Goal: Information Seeking & Learning: Compare options

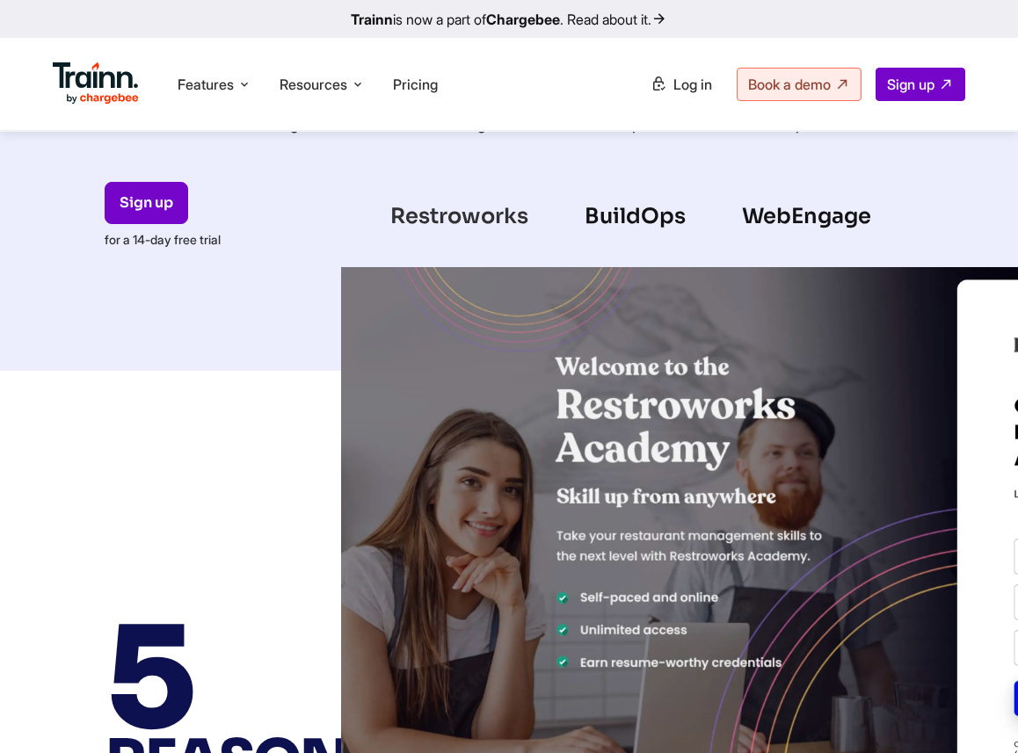
scroll to position [994, 0]
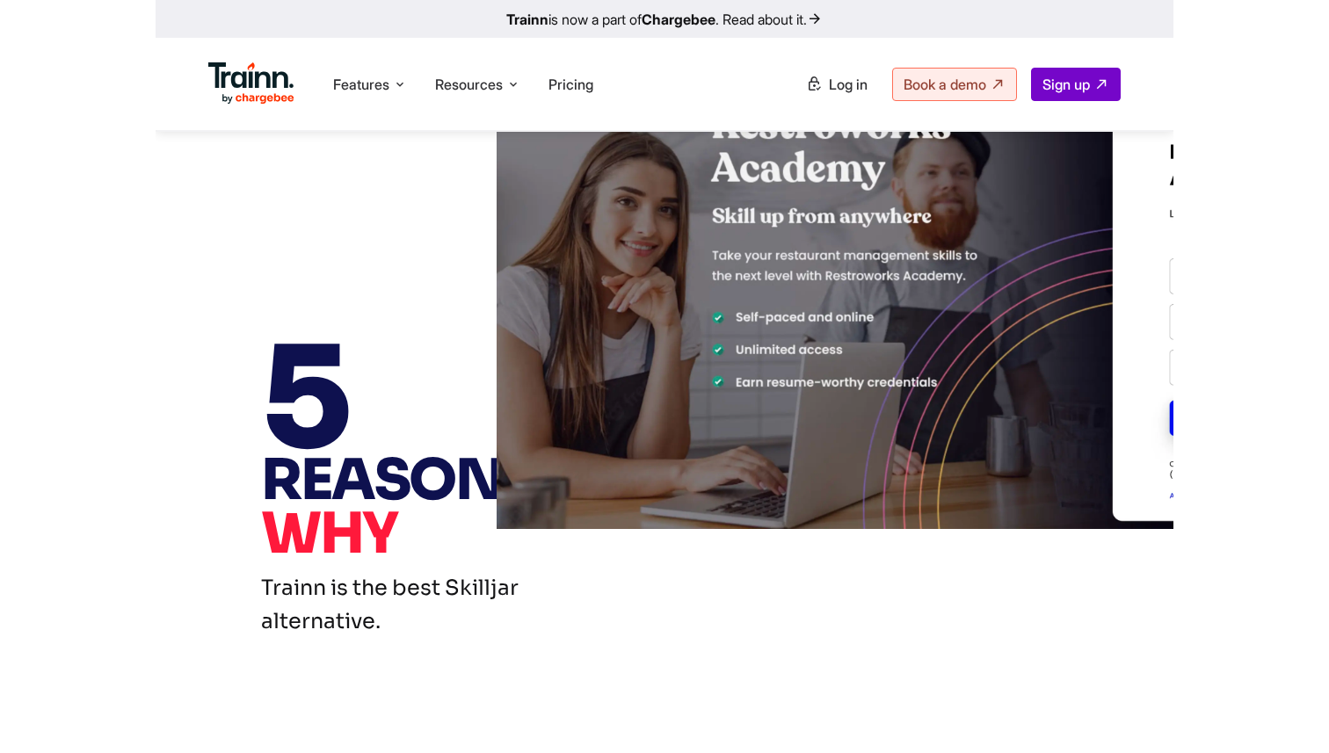
scroll to position [763, 0]
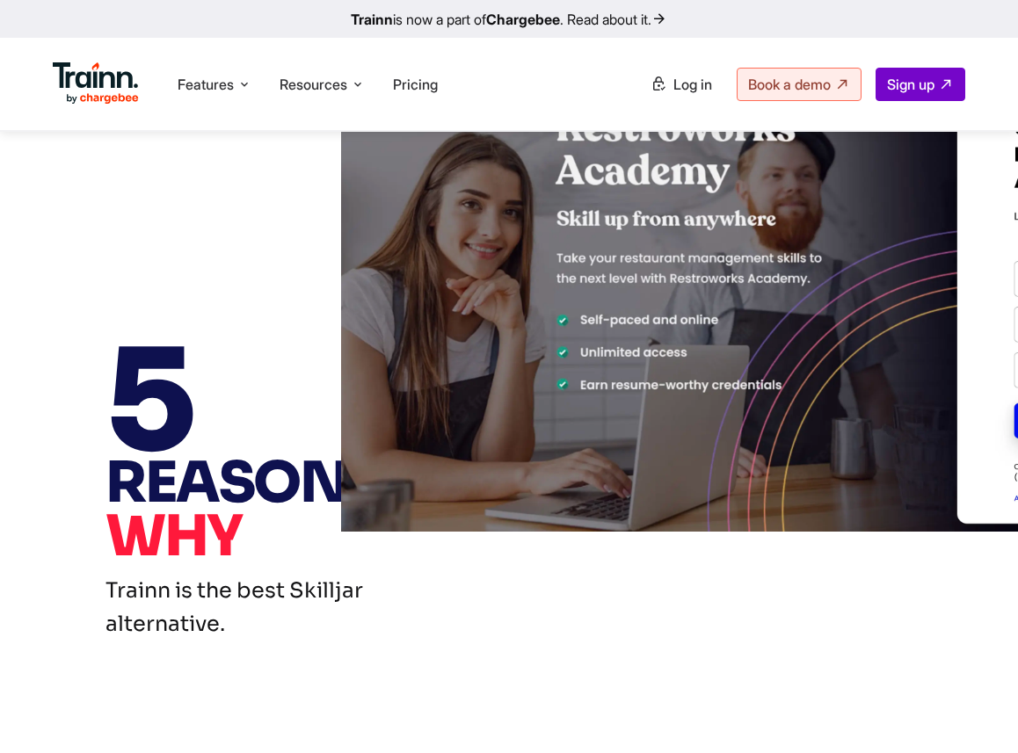
click at [663, 461] on img at bounding box center [820, 260] width 958 height 542
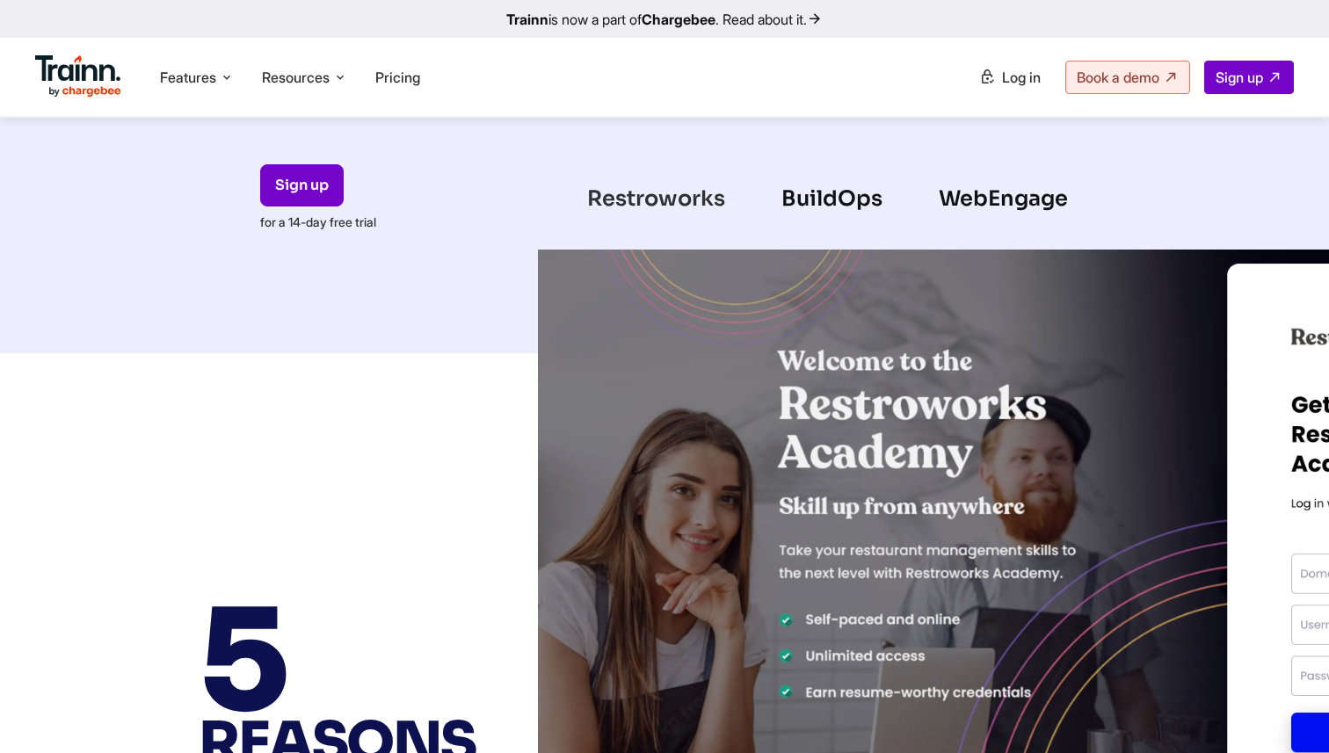
scroll to position [488, 0]
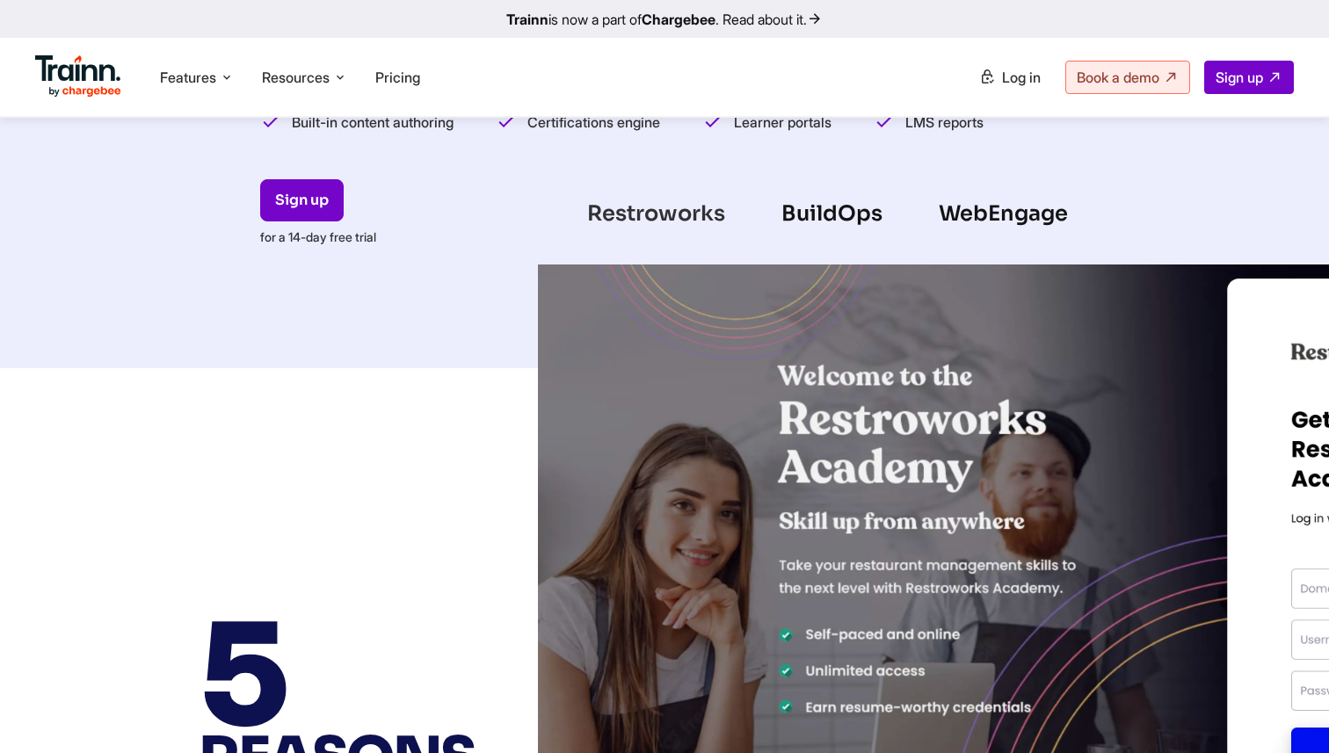
click at [627, 195] on div "Restroworks" at bounding box center [656, 209] width 194 height 40
click at [639, 213] on div "Restroworks" at bounding box center [656, 209] width 194 height 40
click at [867, 206] on div "BuildOps" at bounding box center [831, 209] width 157 height 40
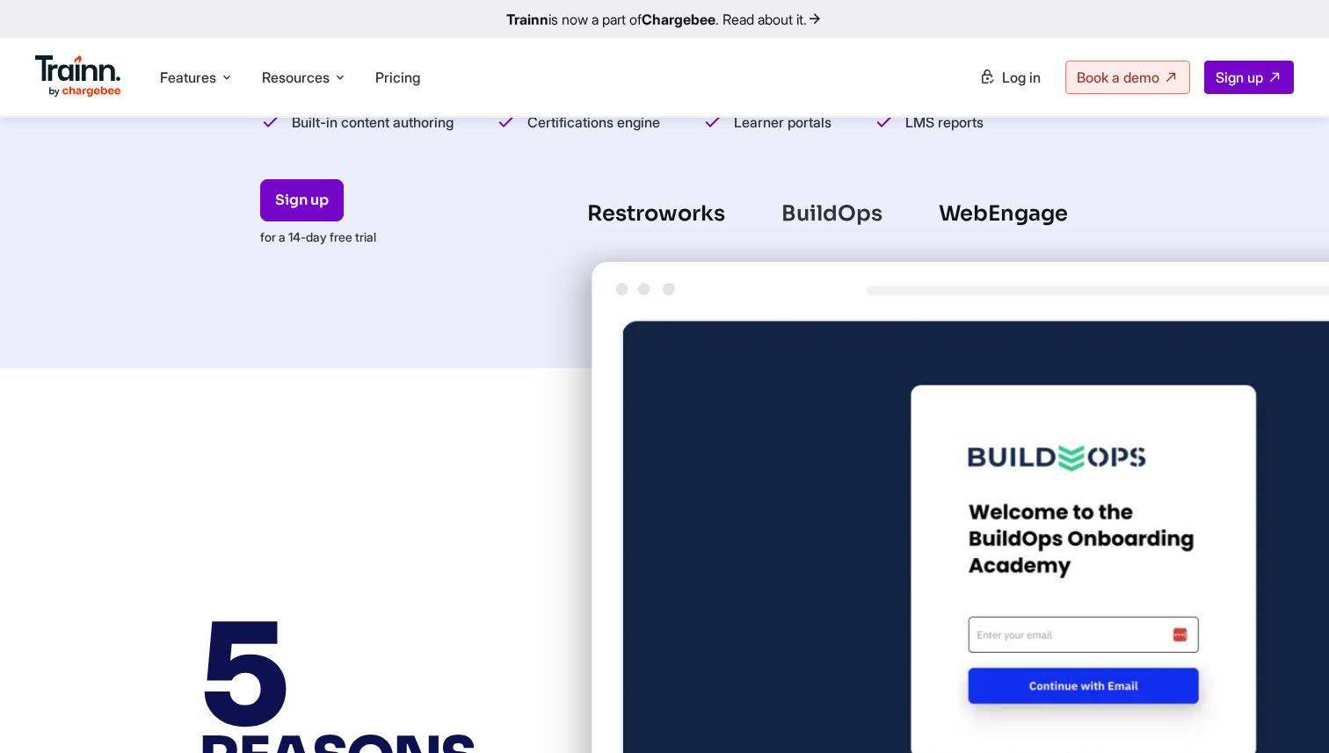
click at [971, 208] on div "WebEngage" at bounding box center [1003, 209] width 185 height 40
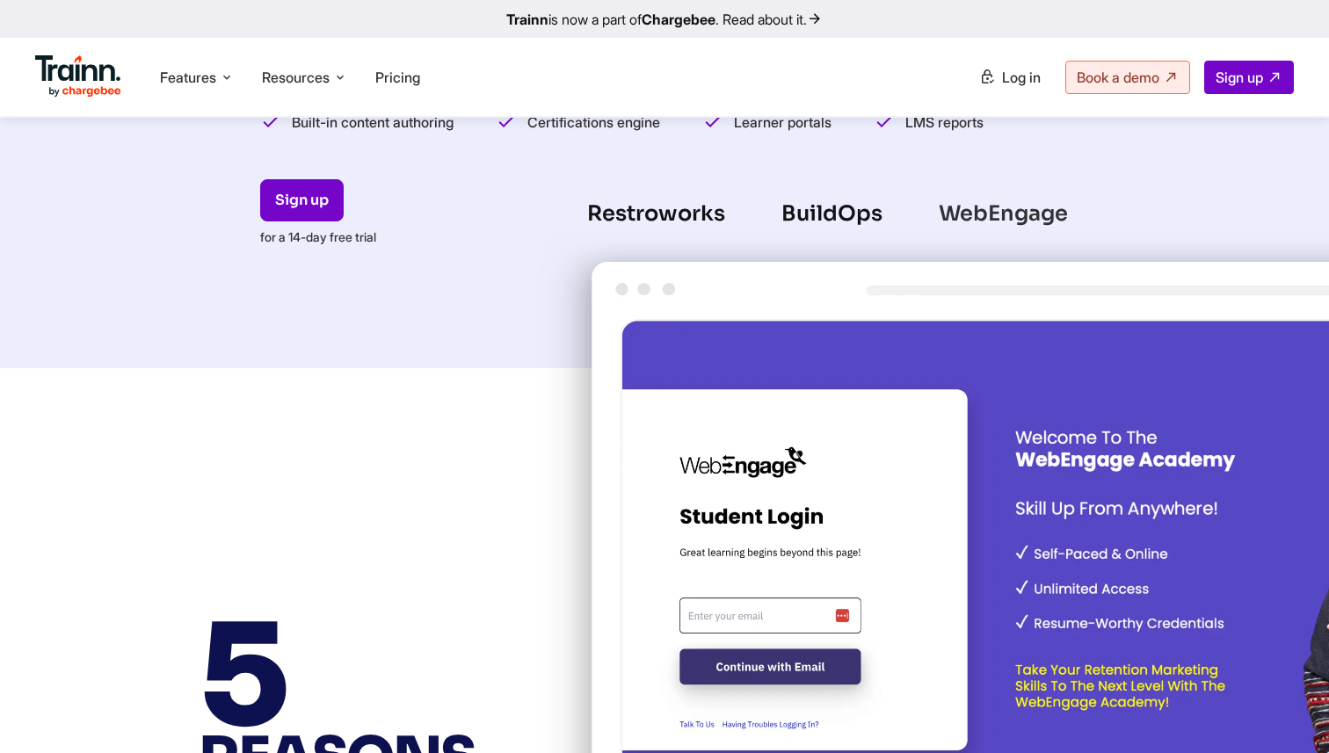
click at [669, 208] on div "Restroworks" at bounding box center [656, 209] width 194 height 40
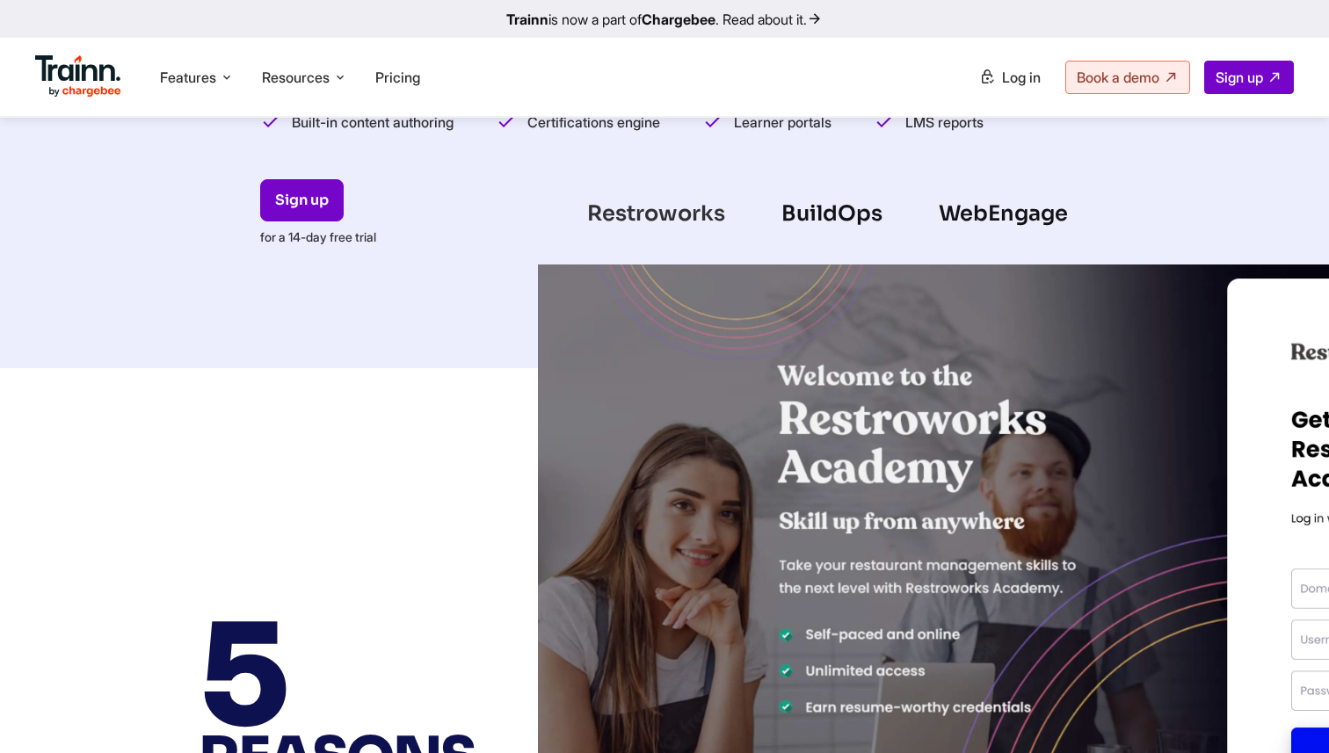
click at [623, 215] on div "Restroworks" at bounding box center [656, 209] width 194 height 40
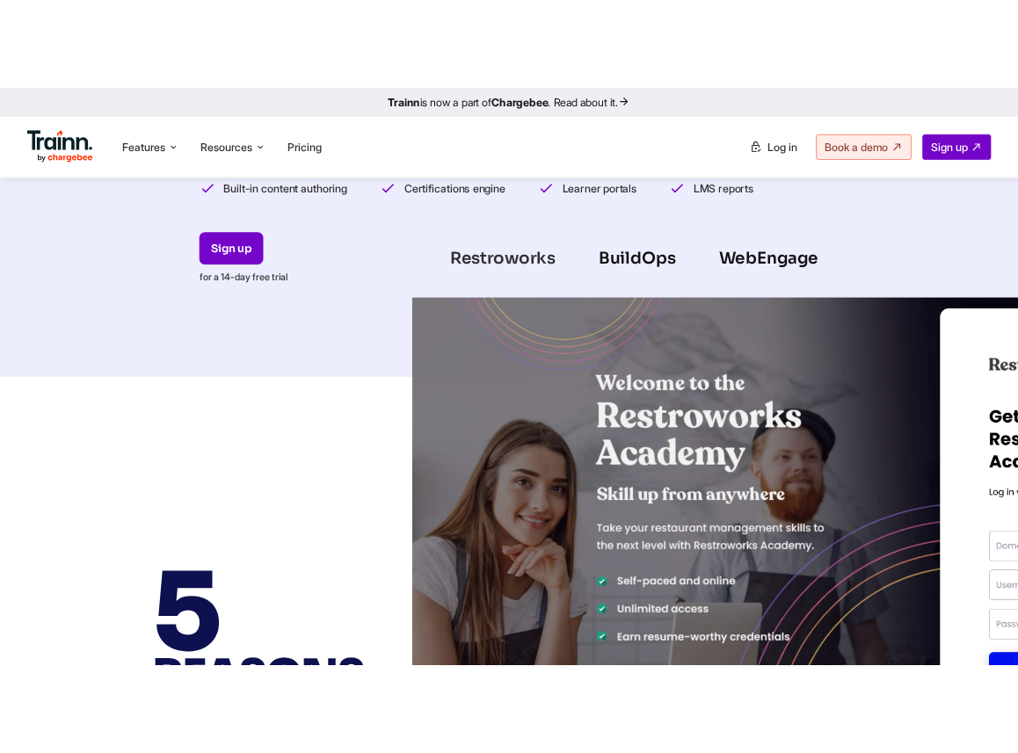
scroll to position [538, 0]
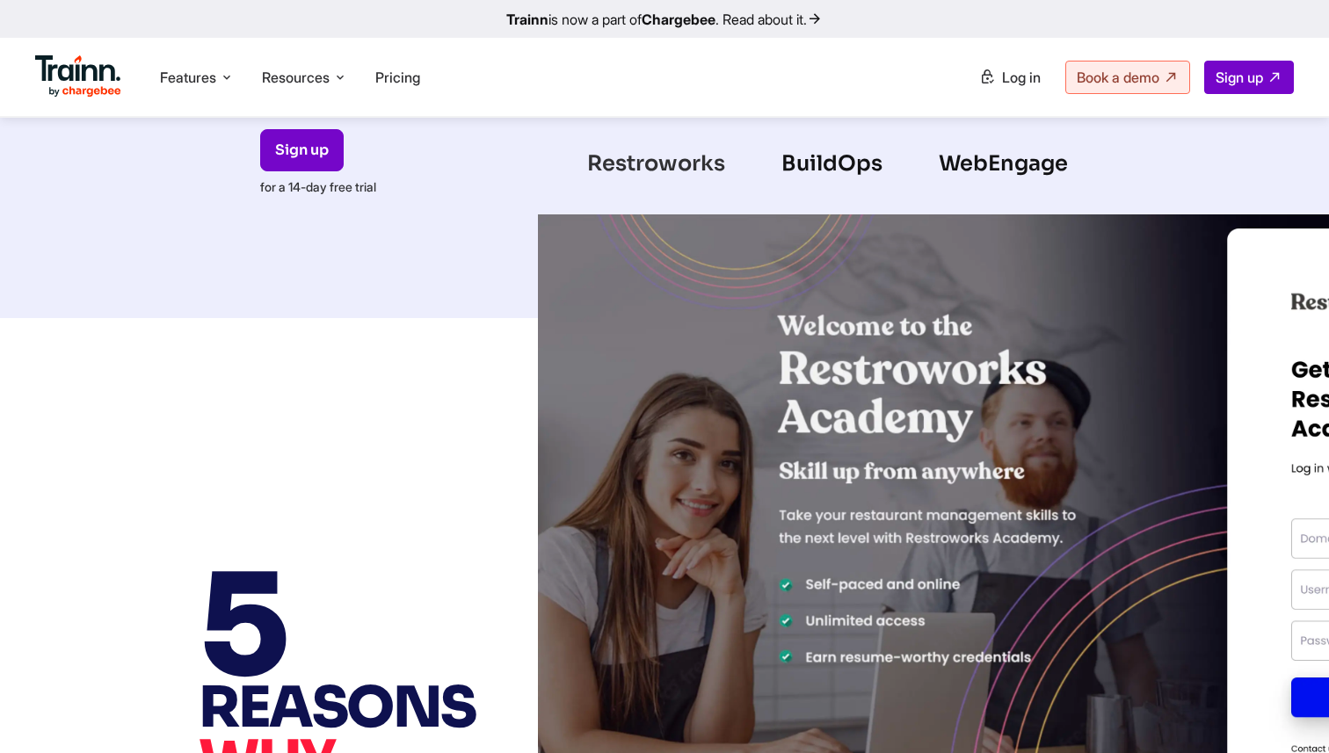
click at [709, 436] on img at bounding box center [1074, 517] width 1072 height 607
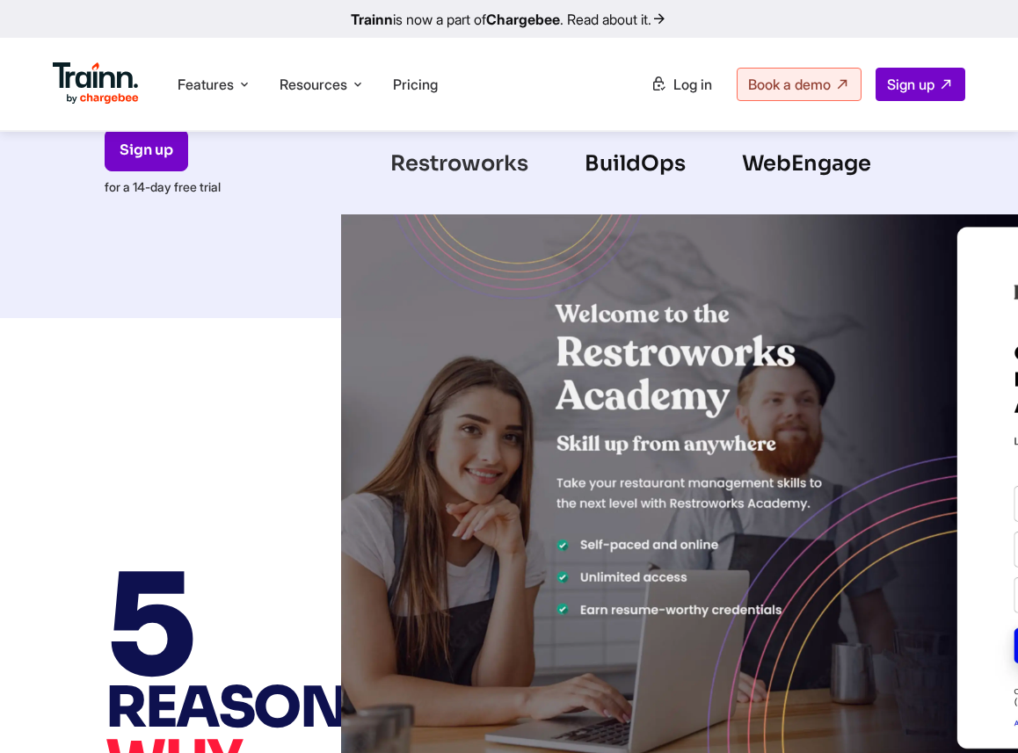
click at [652, 176] on div "BuildOps" at bounding box center [634, 159] width 157 height 40
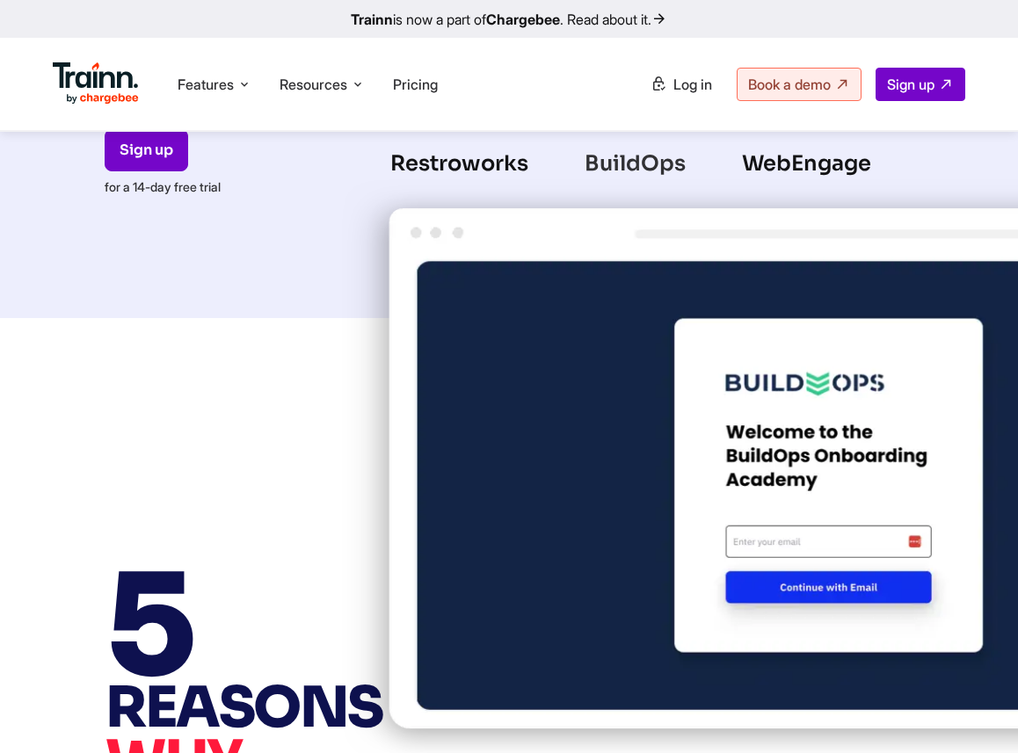
click at [656, 407] on img at bounding box center [820, 471] width 958 height 584
click at [674, 432] on img at bounding box center [820, 471] width 958 height 584
click at [860, 179] on img at bounding box center [820, 471] width 958 height 584
click at [832, 168] on div "WebEngage" at bounding box center [806, 159] width 185 height 40
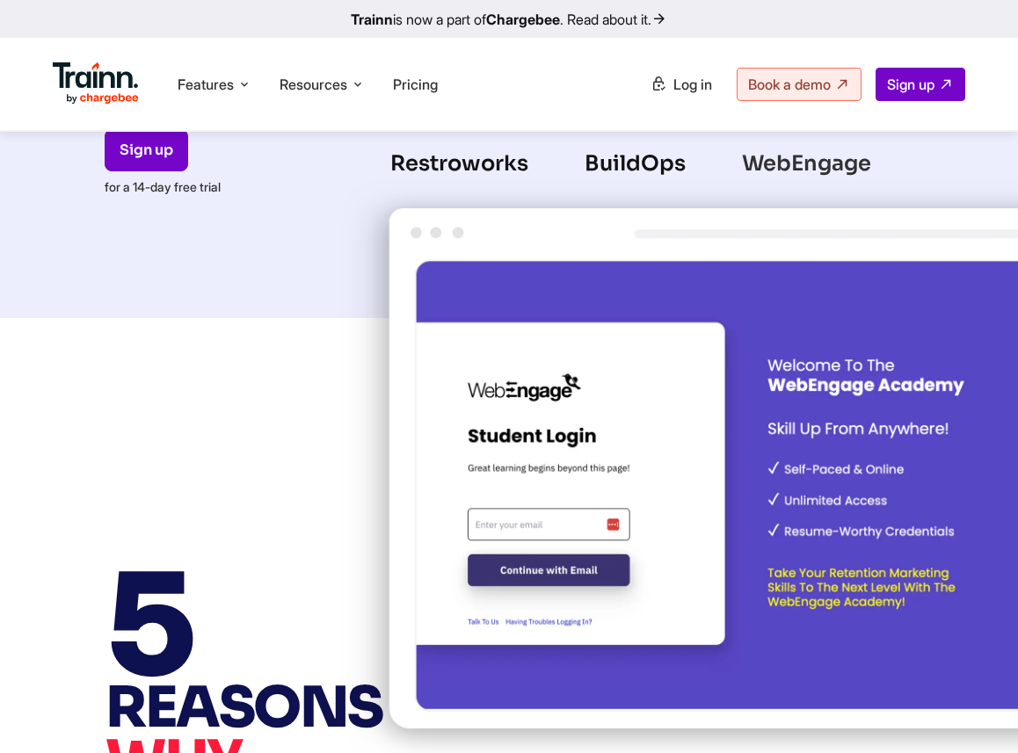
click at [703, 457] on img at bounding box center [820, 471] width 958 height 584
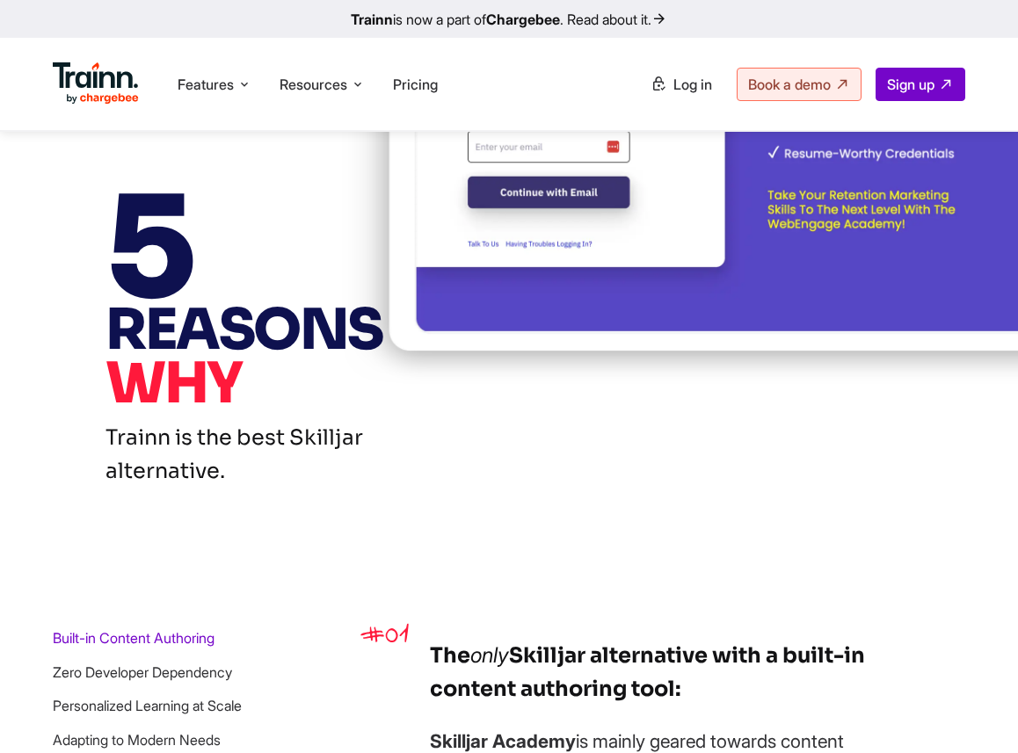
scroll to position [0, 0]
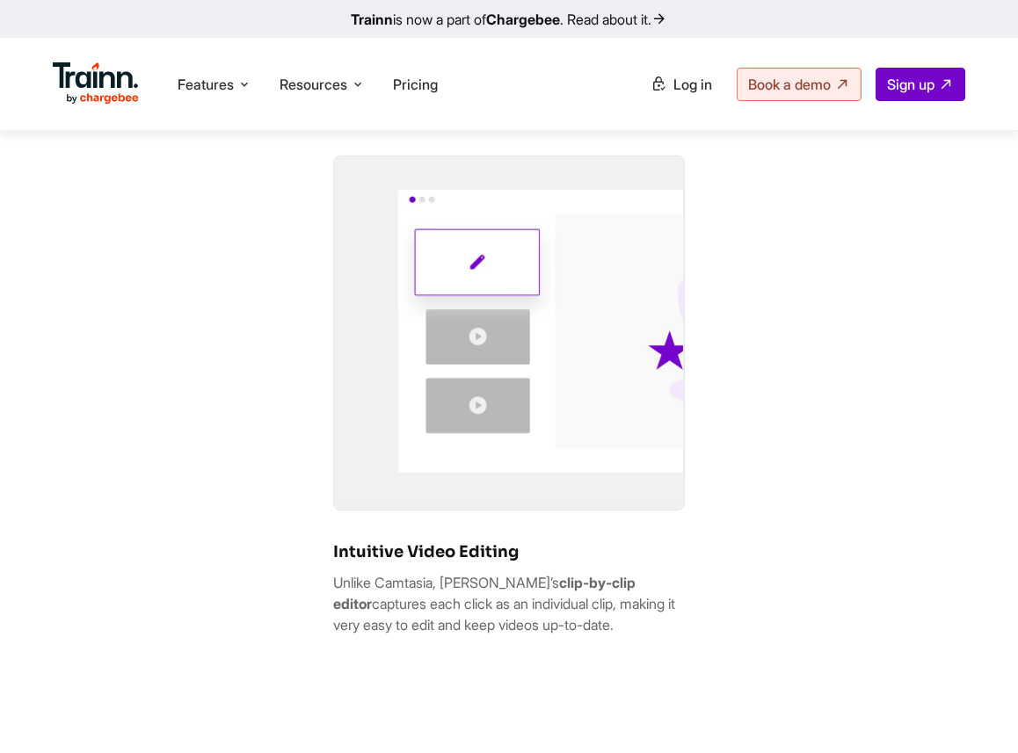
scroll to position [1481, 0]
